Goal: Transaction & Acquisition: Purchase product/service

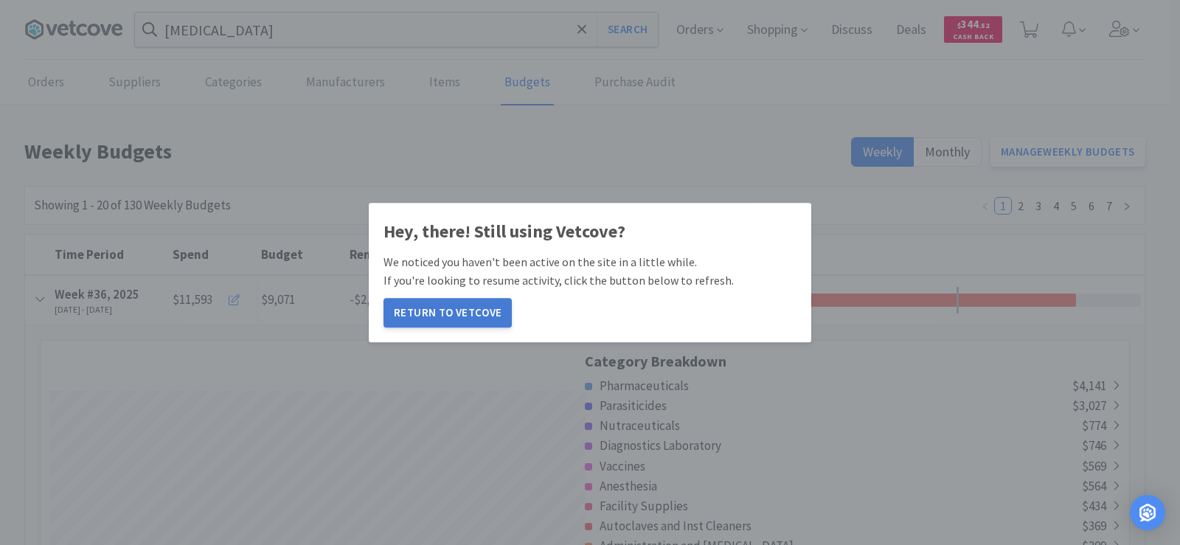
scroll to position [2733, 1119]
click at [439, 318] on button "Return to Vetcove" at bounding box center [447, 312] width 128 height 29
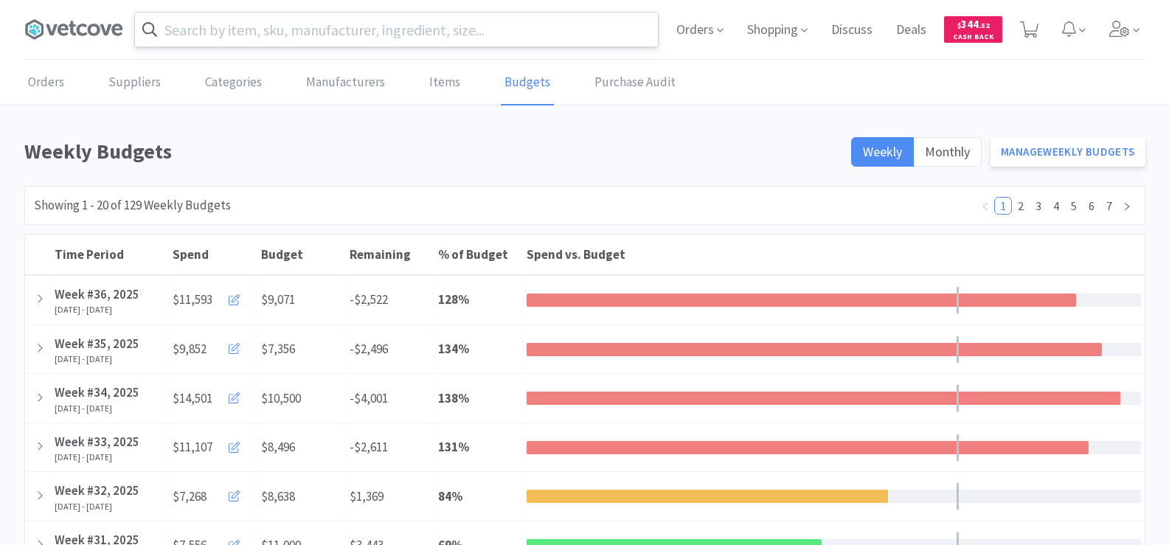
click at [261, 35] on input "text" at bounding box center [396, 30] width 523 height 34
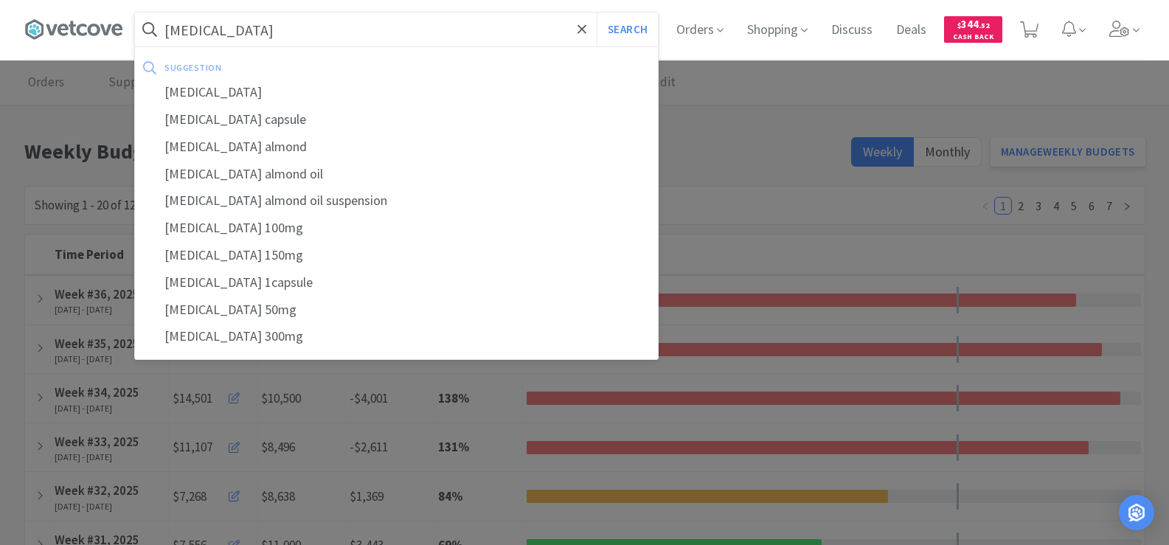
type input "ursodiol"
click at [596, 13] on button "Search" at bounding box center [626, 30] width 61 height 34
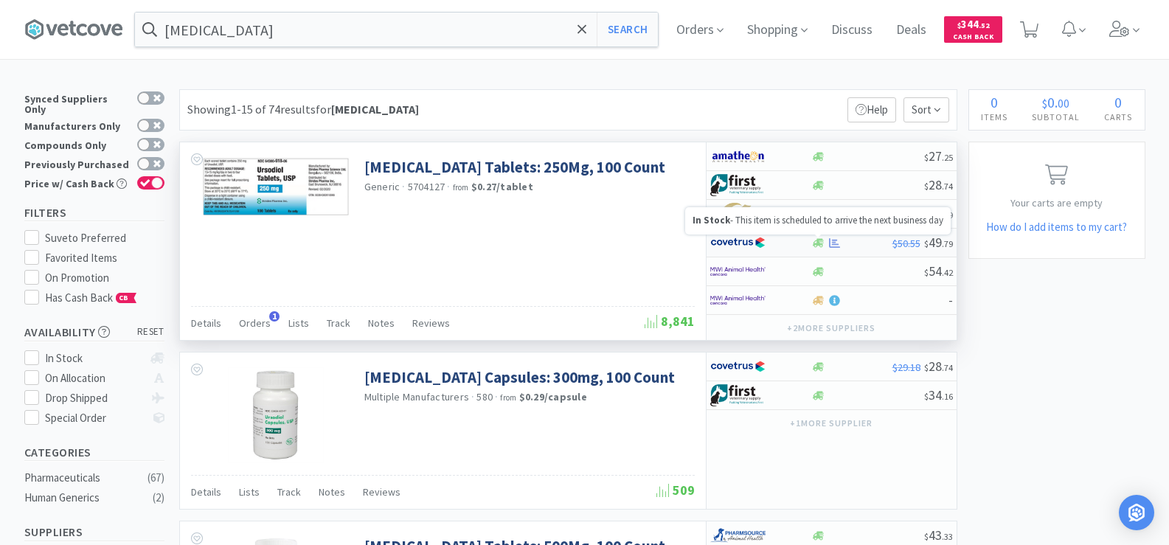
click at [818, 244] on icon at bounding box center [817, 242] width 11 height 9
select select "1"
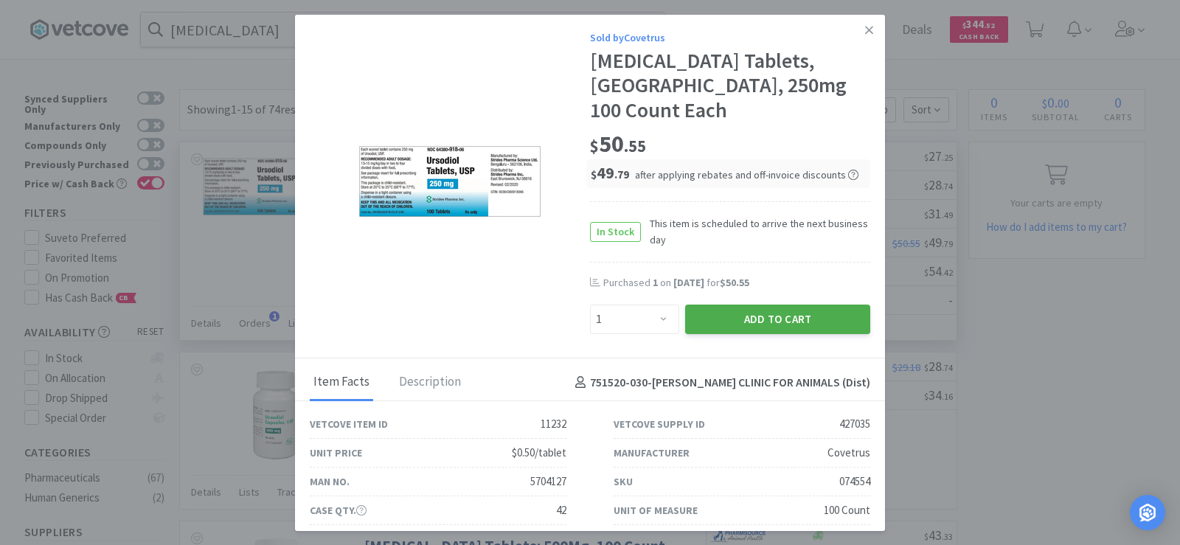
click at [808, 304] on button "Add to Cart" at bounding box center [777, 318] width 185 height 29
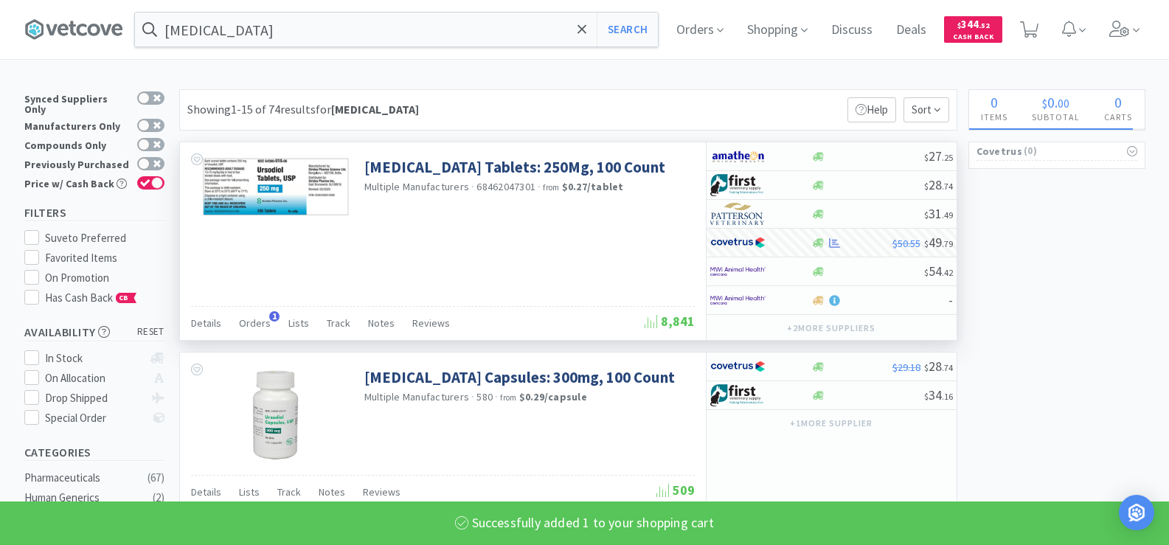
select select "1"
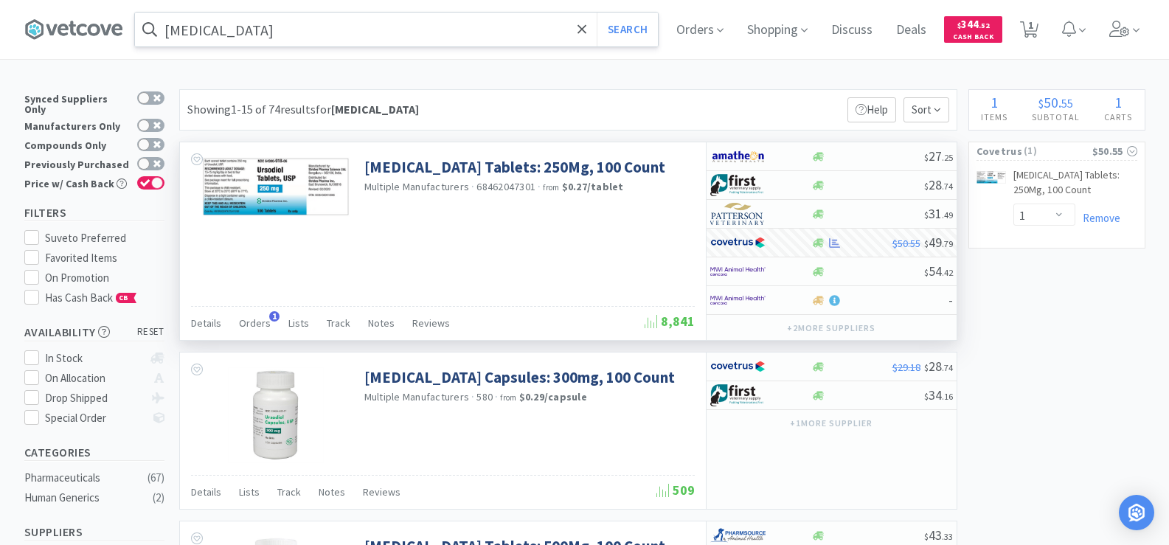
click at [243, 29] on input "ursodiol" at bounding box center [396, 30] width 523 height 34
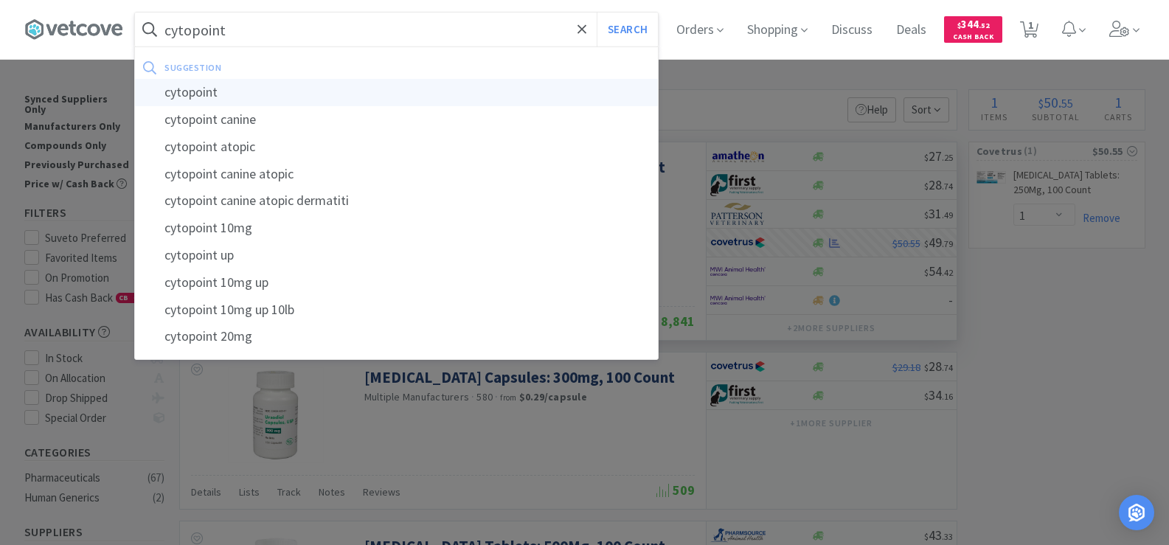
type input "cytopoint"
click at [238, 87] on div "cytopoint" at bounding box center [396, 92] width 523 height 27
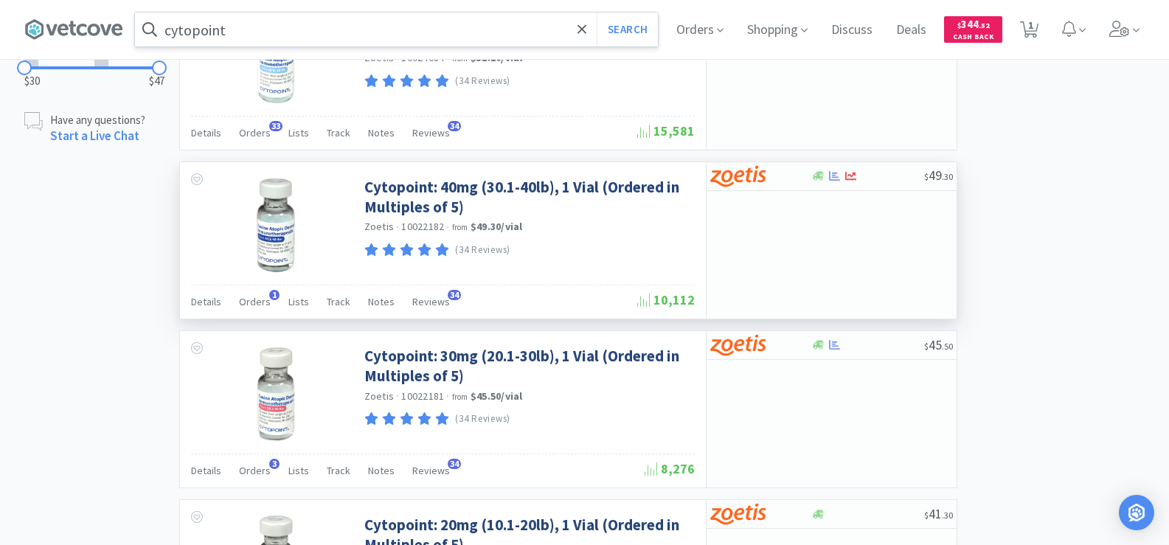
scroll to position [664, 0]
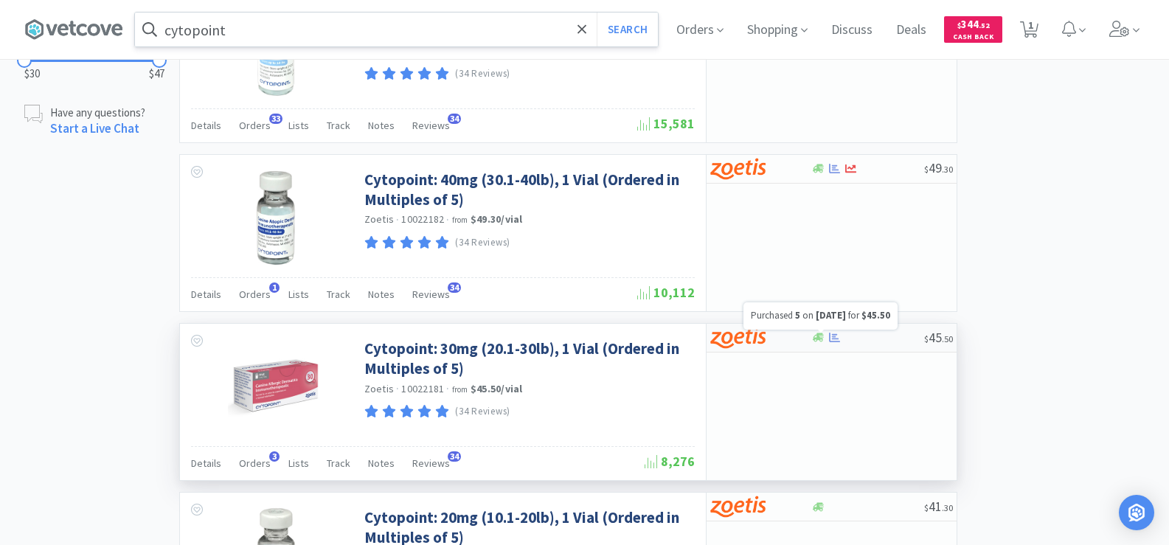
click at [834, 338] on icon at bounding box center [834, 338] width 11 height 10
select select "5"
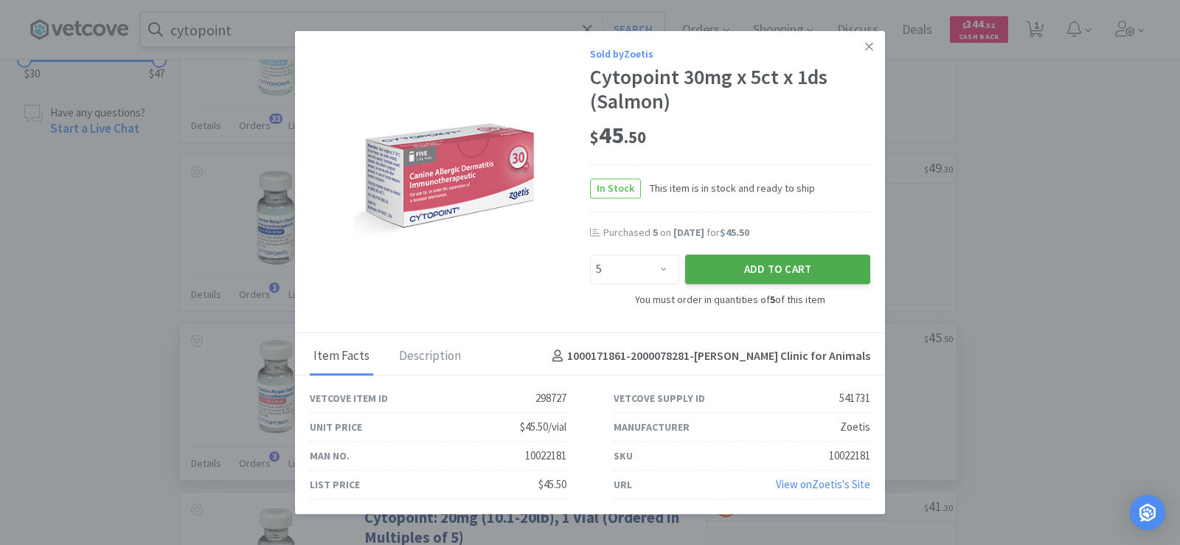
click at [774, 275] on button "Add to Cart" at bounding box center [777, 269] width 185 height 29
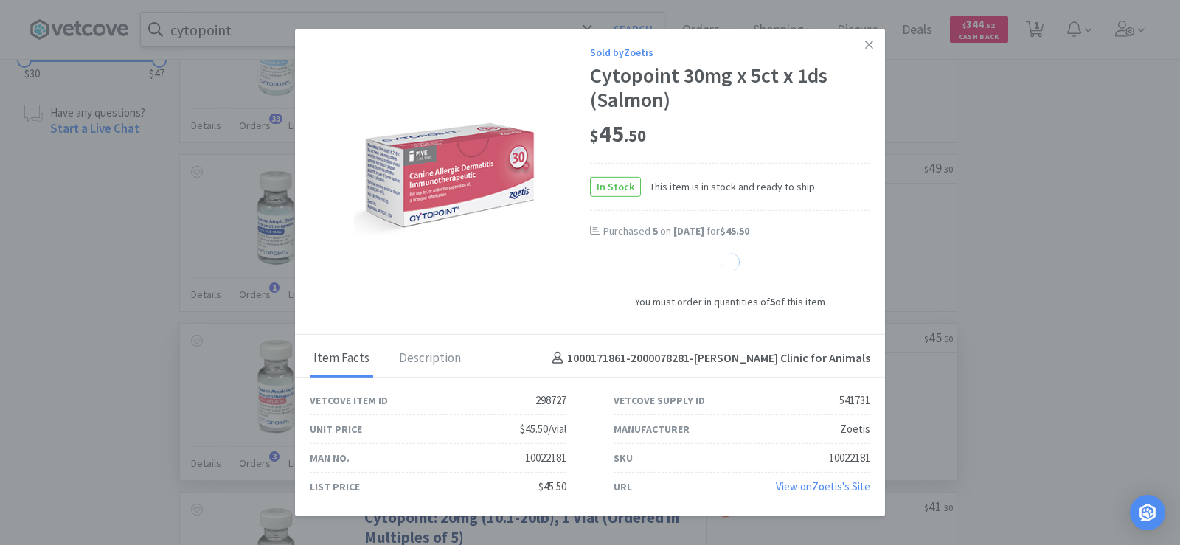
select select "5"
select select "1"
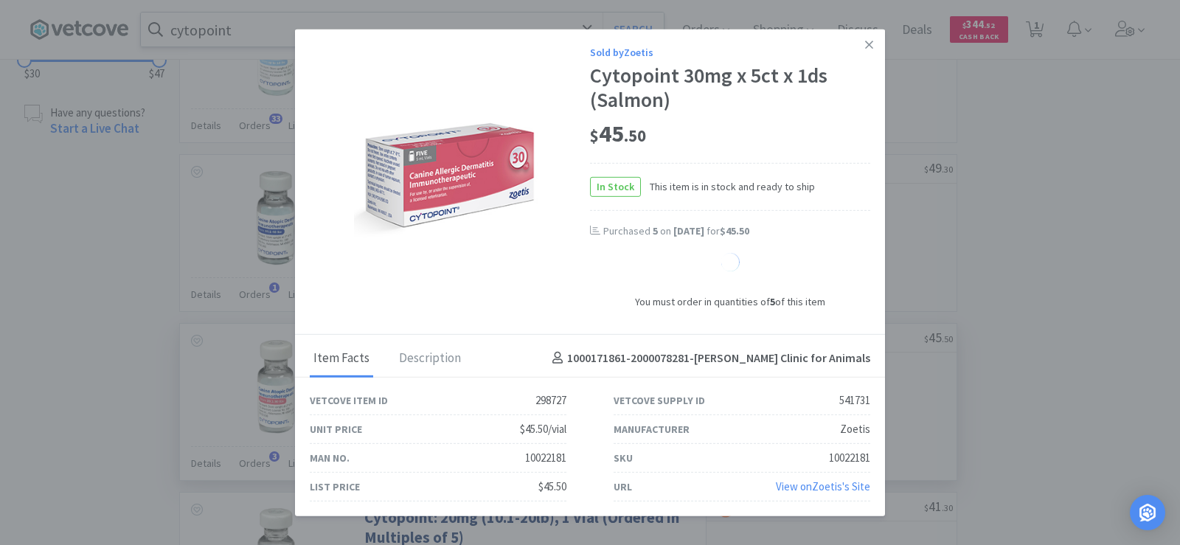
select select "1"
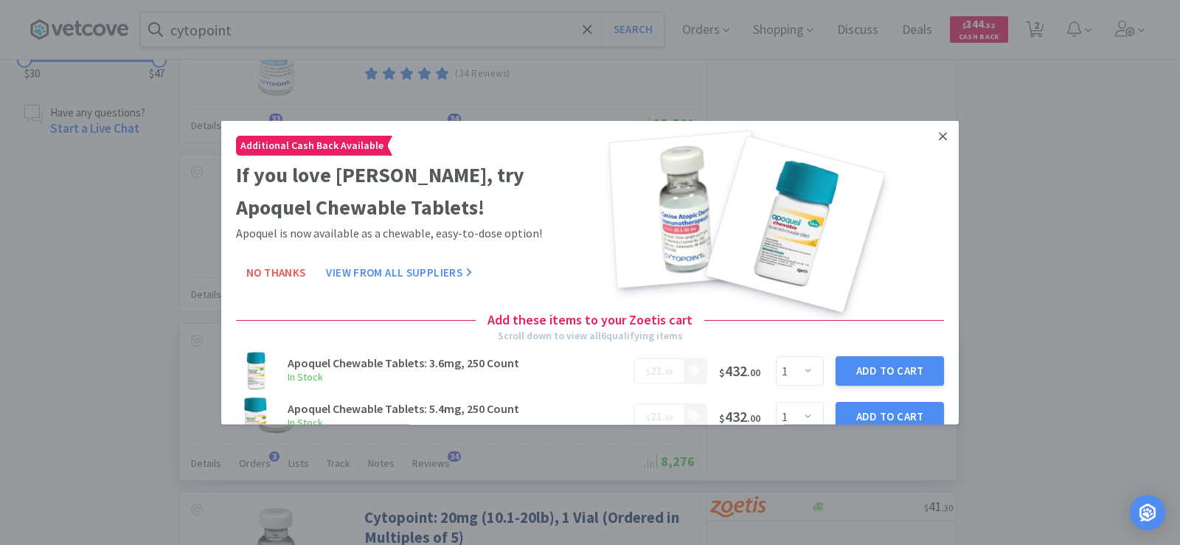
click at [939, 136] on icon at bounding box center [943, 135] width 8 height 8
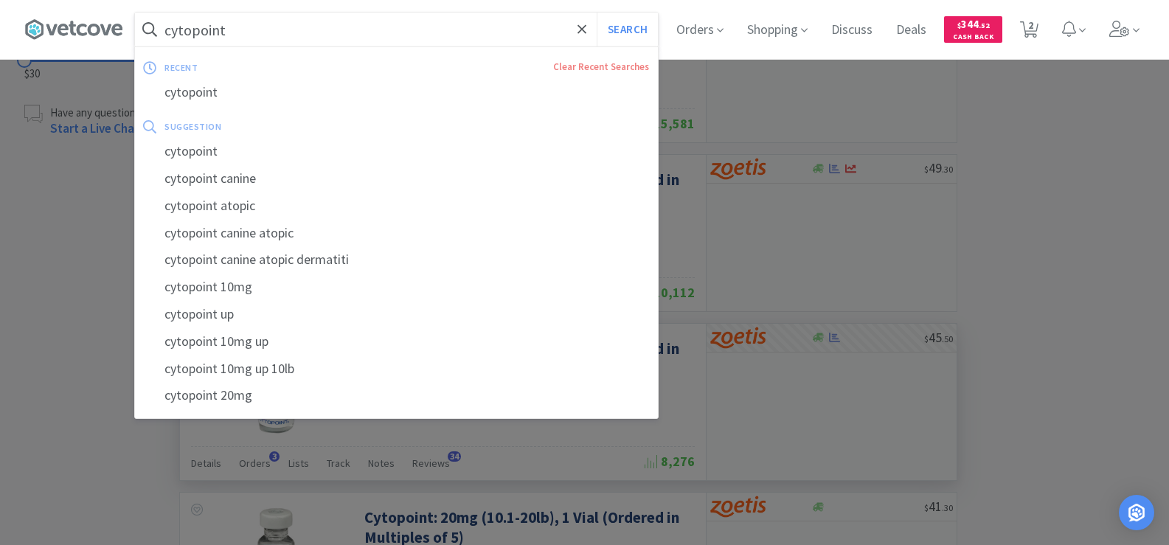
click at [283, 41] on input "cytopoint" at bounding box center [396, 30] width 523 height 34
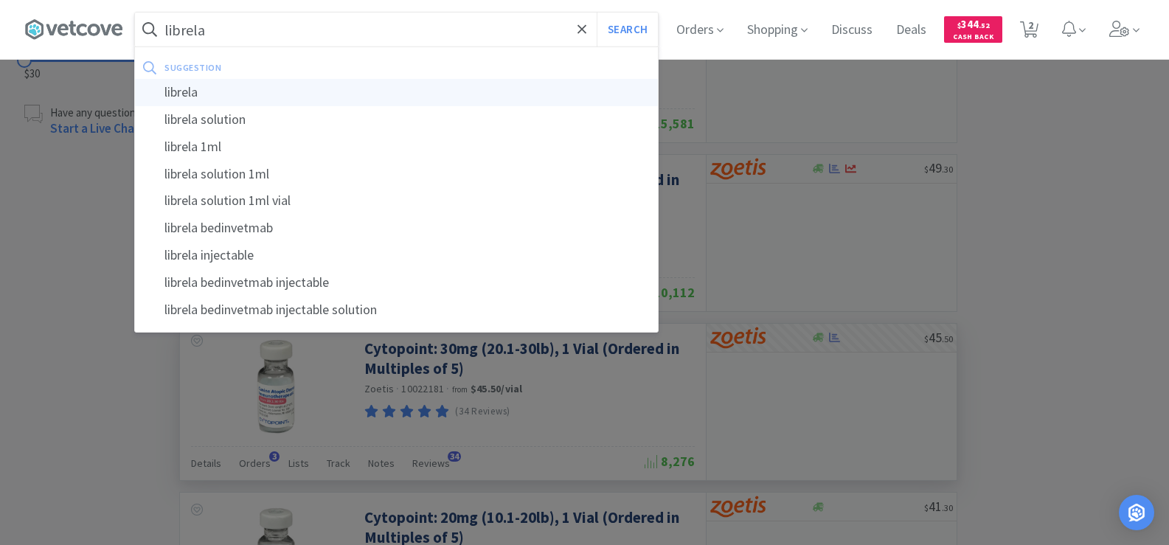
type input "librela"
click at [245, 91] on div "librela" at bounding box center [396, 92] width 523 height 27
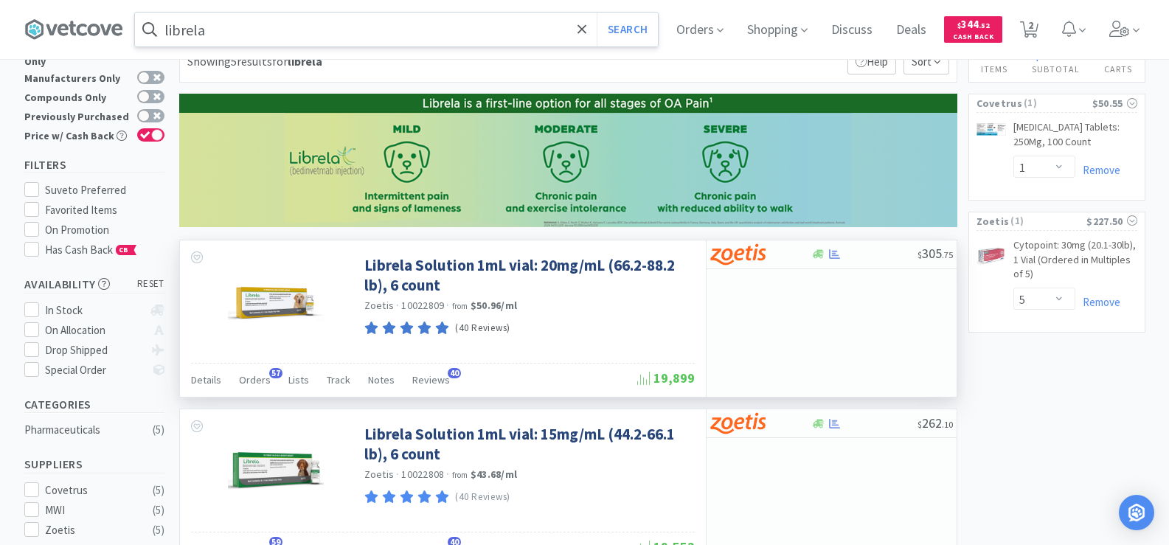
scroll to position [74, 0]
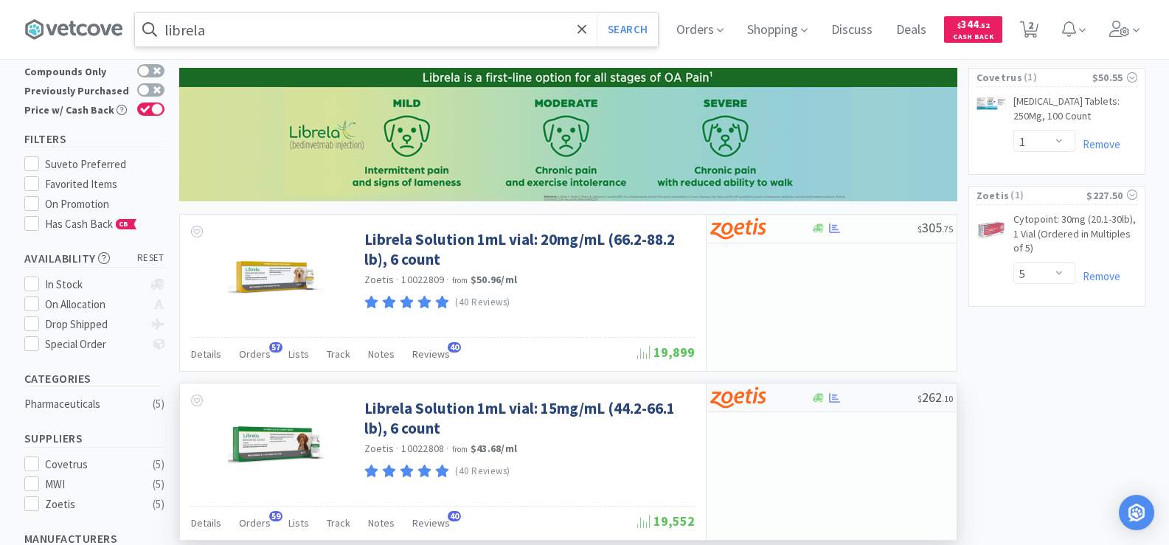
click at [827, 399] on div at bounding box center [834, 397] width 15 height 11
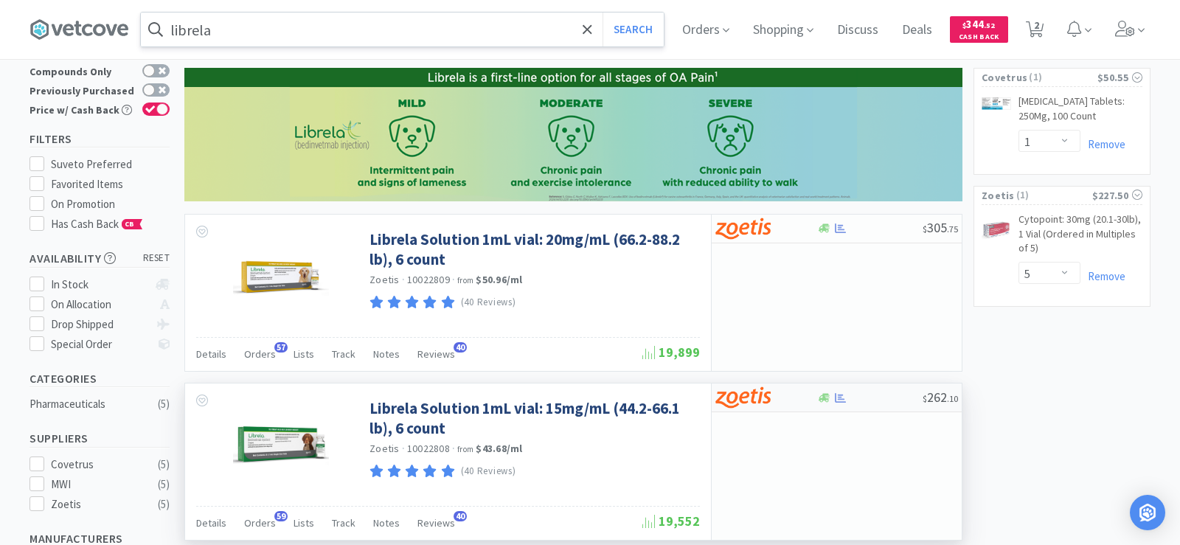
select select "1"
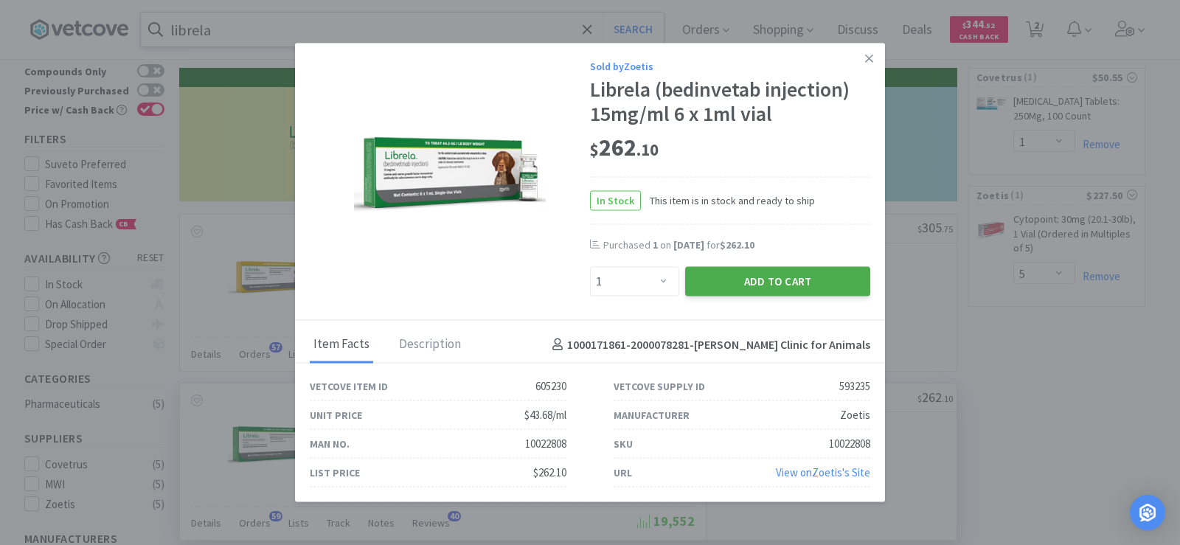
click at [758, 287] on button "Add to Cart" at bounding box center [777, 281] width 185 height 29
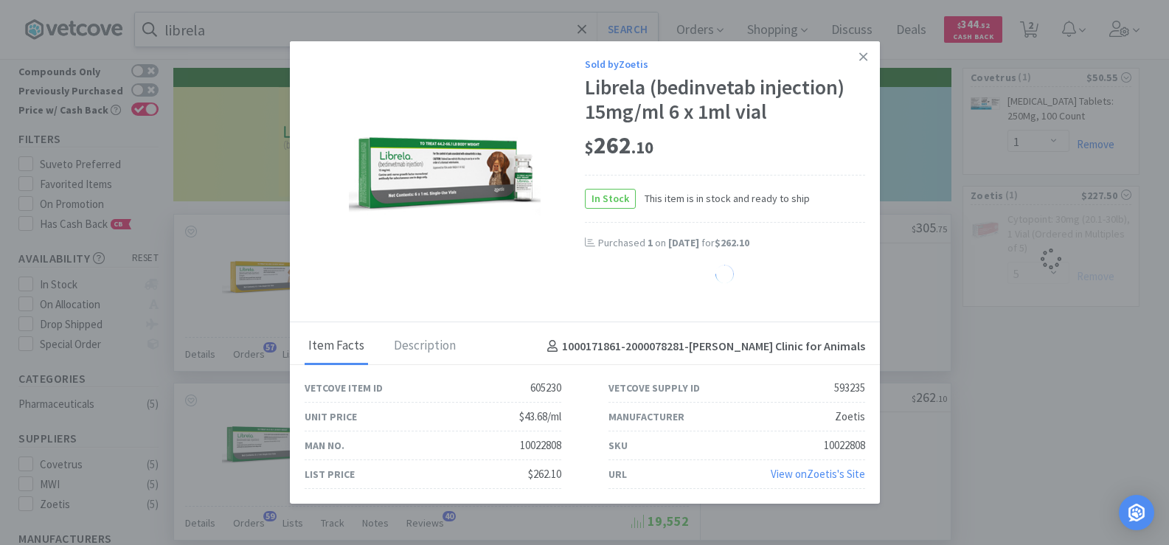
select select "1"
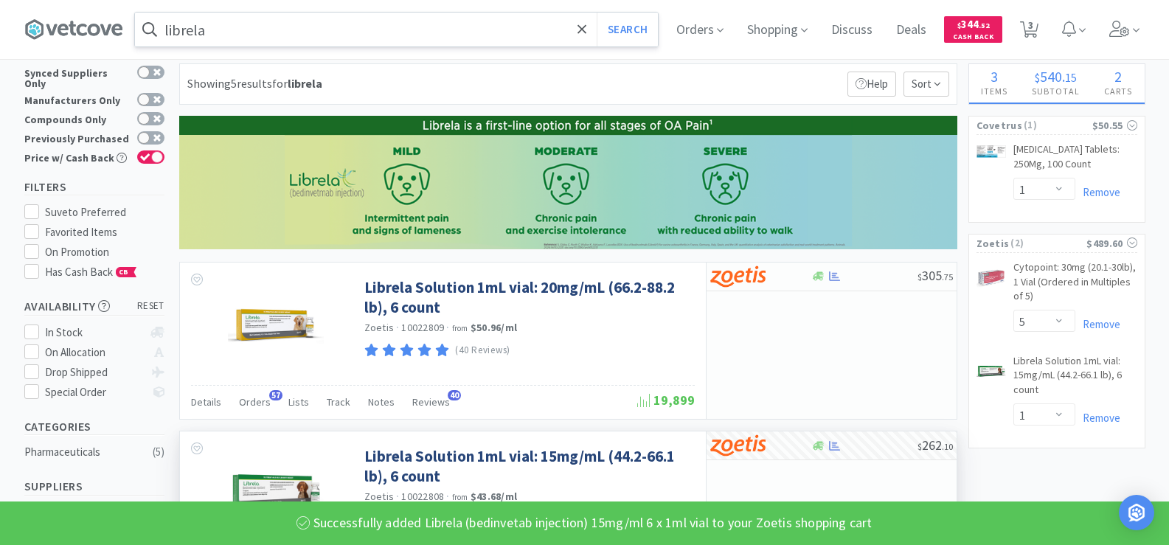
scroll to position [0, 0]
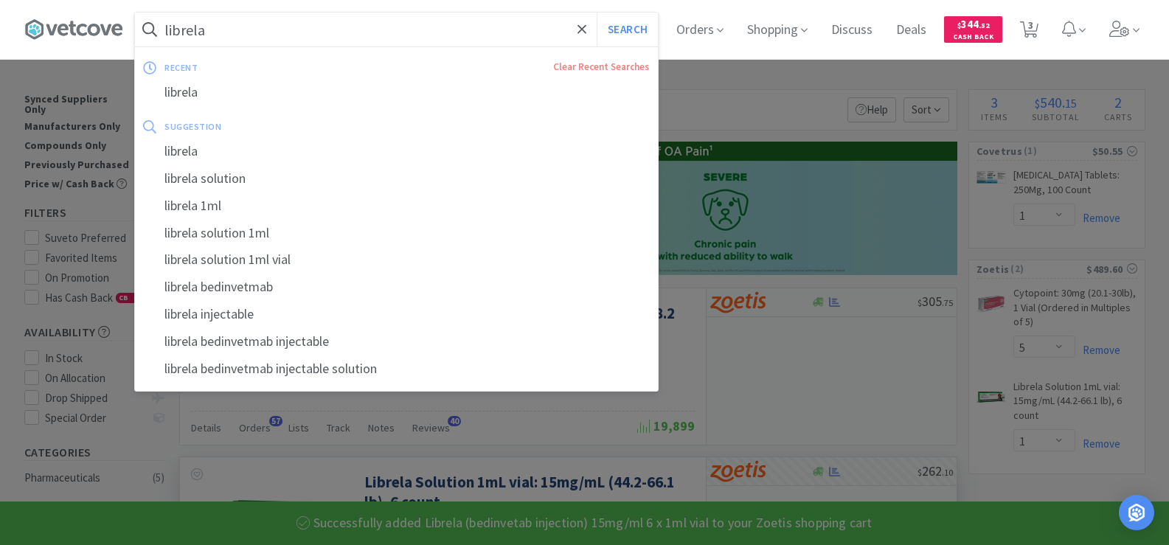
click at [251, 27] on input "librela" at bounding box center [396, 30] width 523 height 34
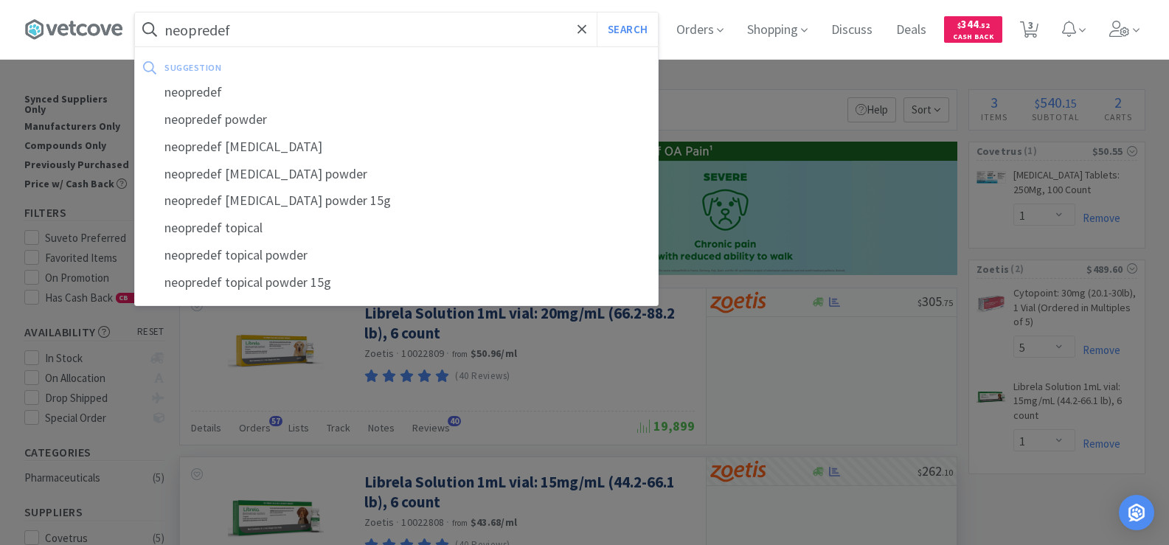
type input "neopredef"
click at [596, 13] on button "Search" at bounding box center [626, 30] width 61 height 34
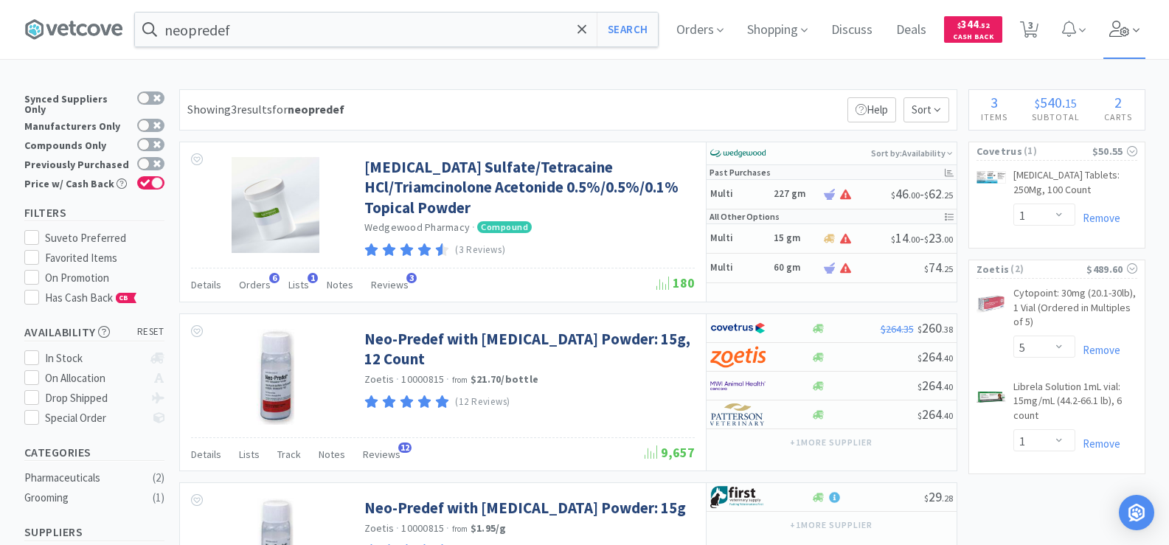
click at [1138, 31] on icon at bounding box center [1135, 30] width 7 height 13
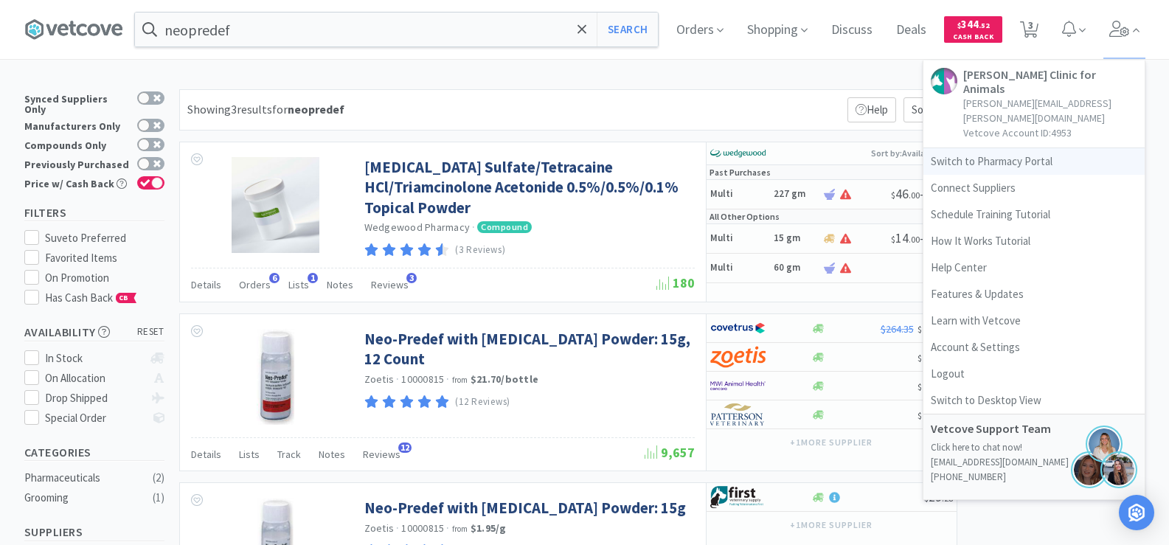
click at [1049, 148] on link "Switch to Pharmacy Portal" at bounding box center [1033, 161] width 221 height 27
